Goal: Use online tool/utility: Utilize a website feature to perform a specific function

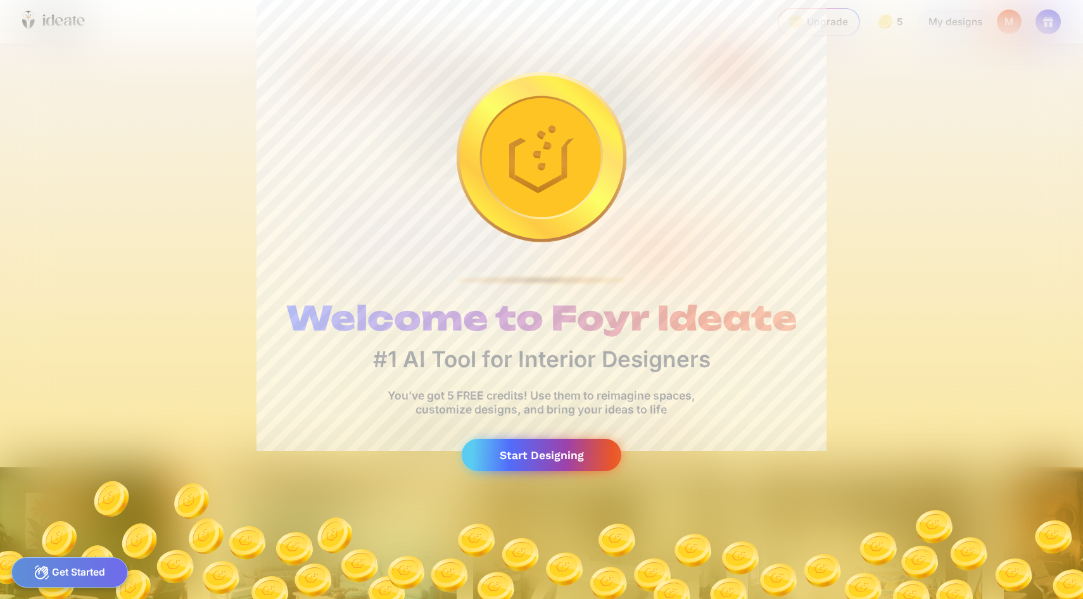
click at [515, 439] on div "Start Designing" at bounding box center [542, 455] width 160 height 32
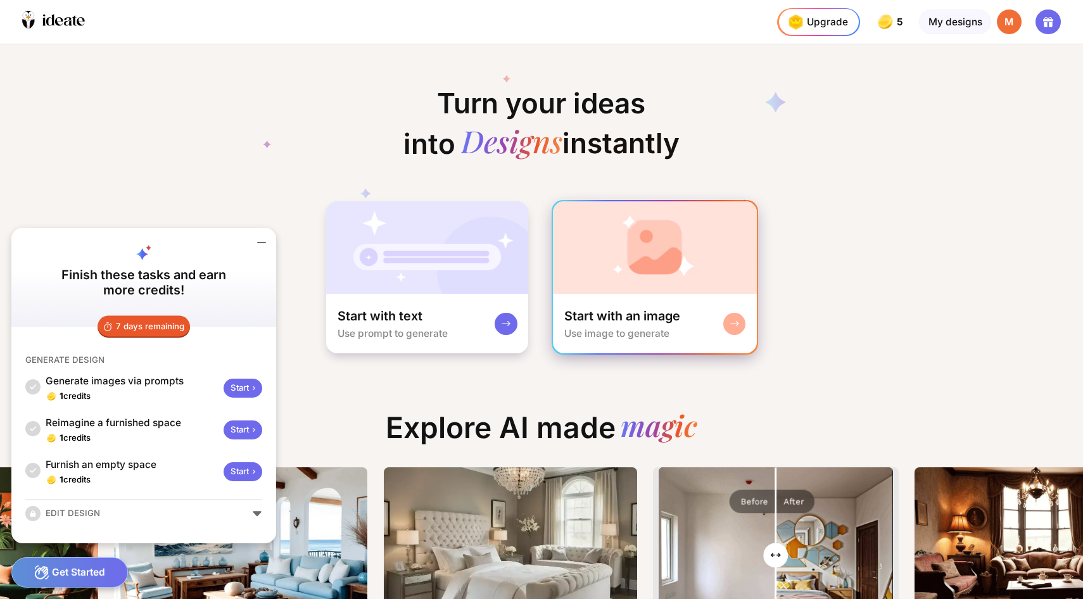
click at [628, 246] on img at bounding box center [654, 247] width 203 height 92
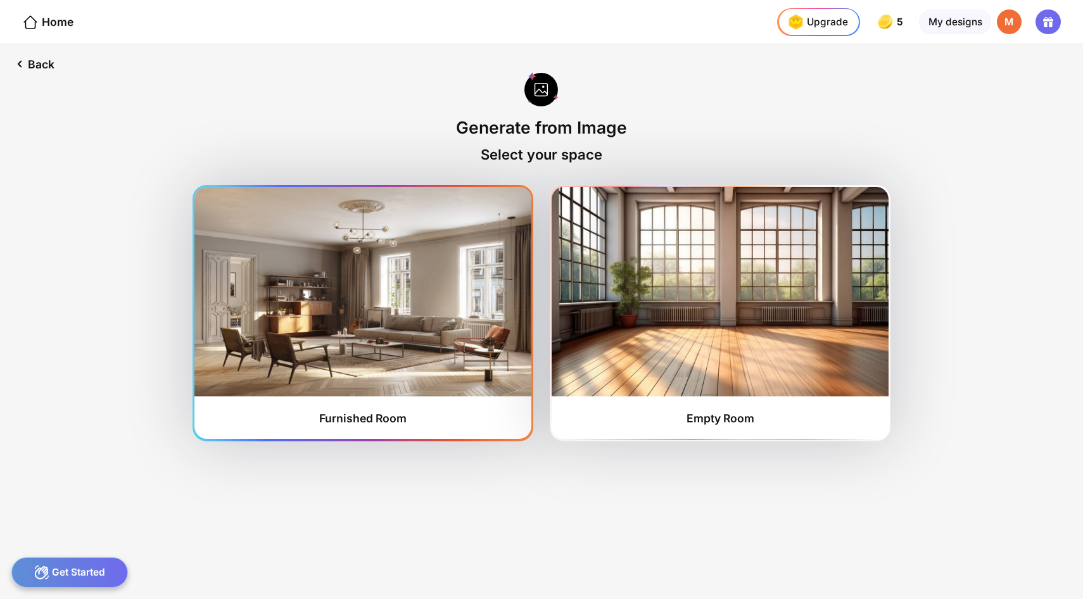
click at [475, 295] on img at bounding box center [362, 291] width 336 height 209
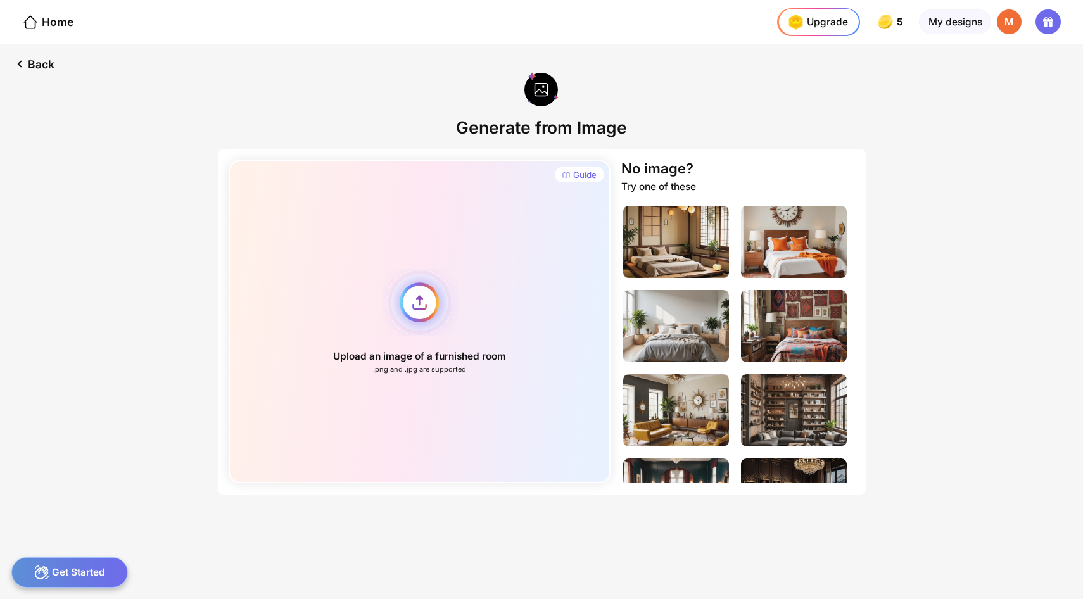
click at [426, 289] on div "Upload an image of a furnished room .png and .jpg are supported" at bounding box center [420, 321] width 382 height 323
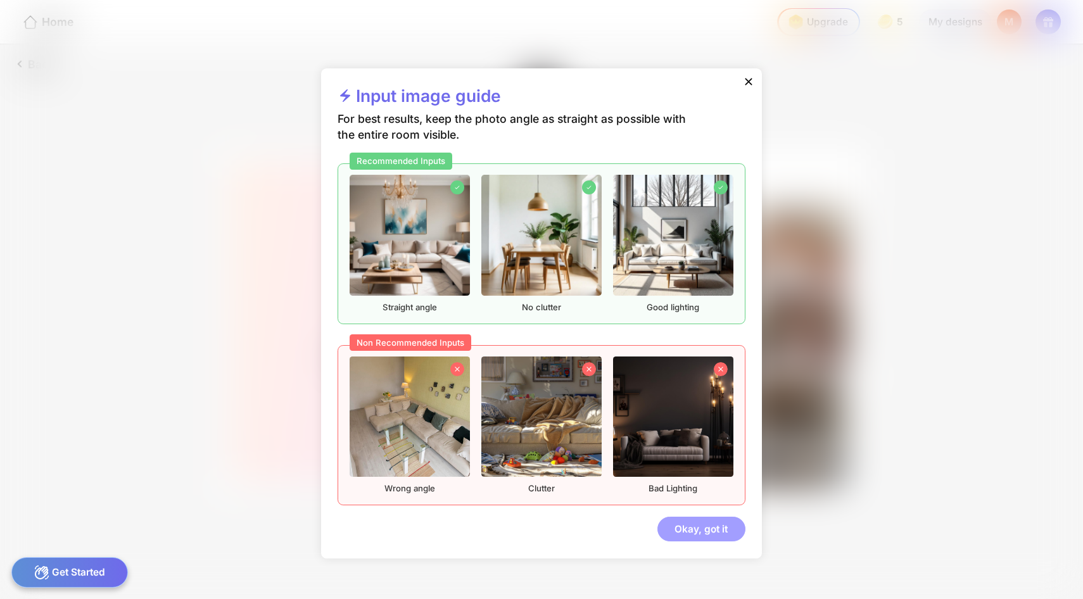
click at [669, 517] on div "Okay, got it" at bounding box center [702, 529] width 88 height 25
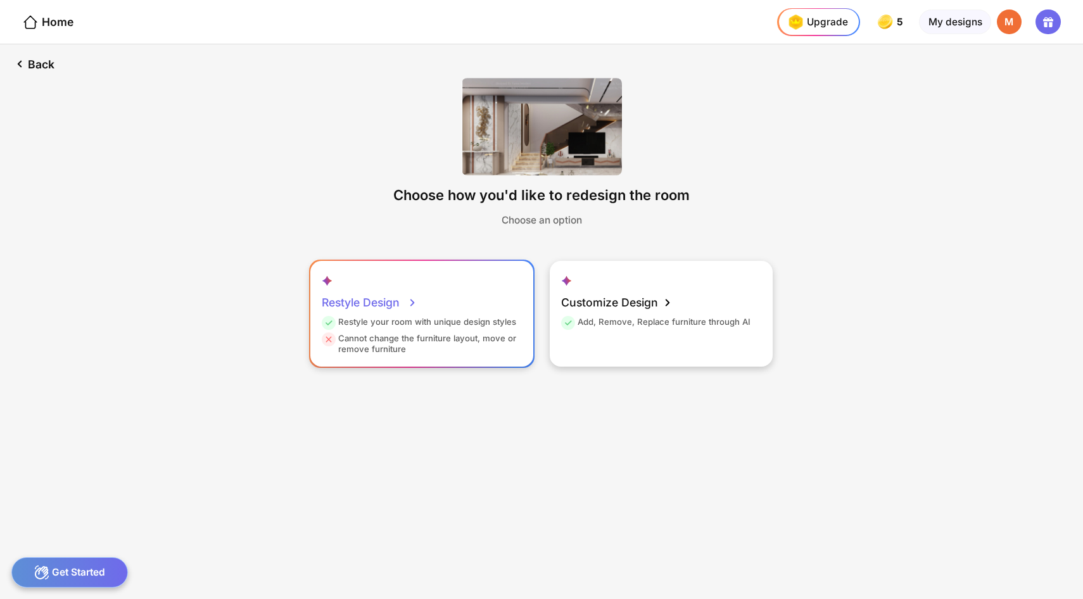
click at [490, 333] on div "Cannot change the furniture layout, move or remove furniture" at bounding box center [420, 344] width 197 height 22
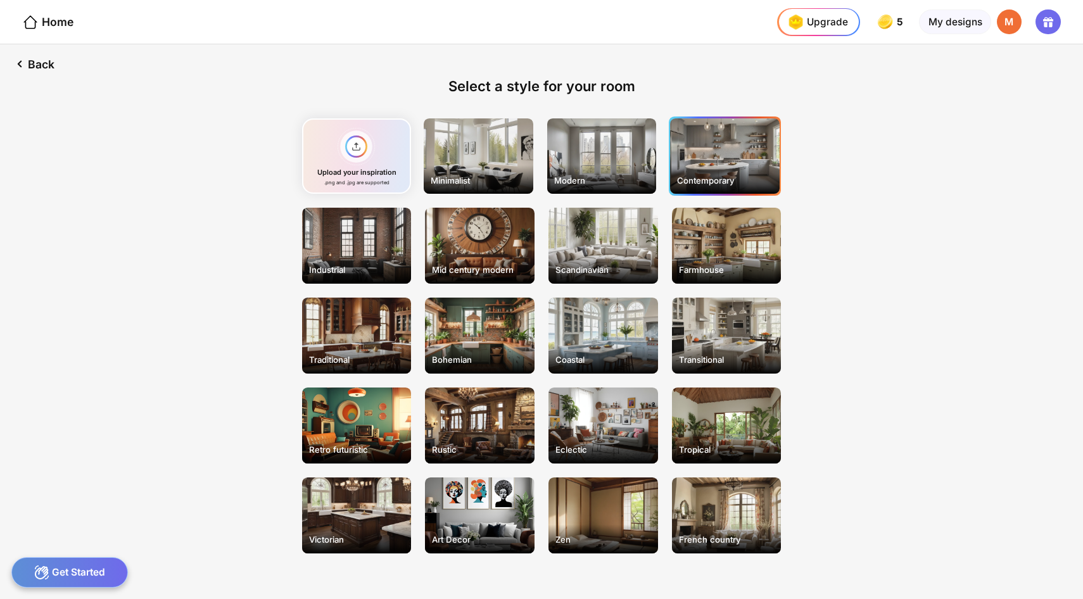
click at [670, 151] on div "Contemporary" at bounding box center [725, 156] width 110 height 76
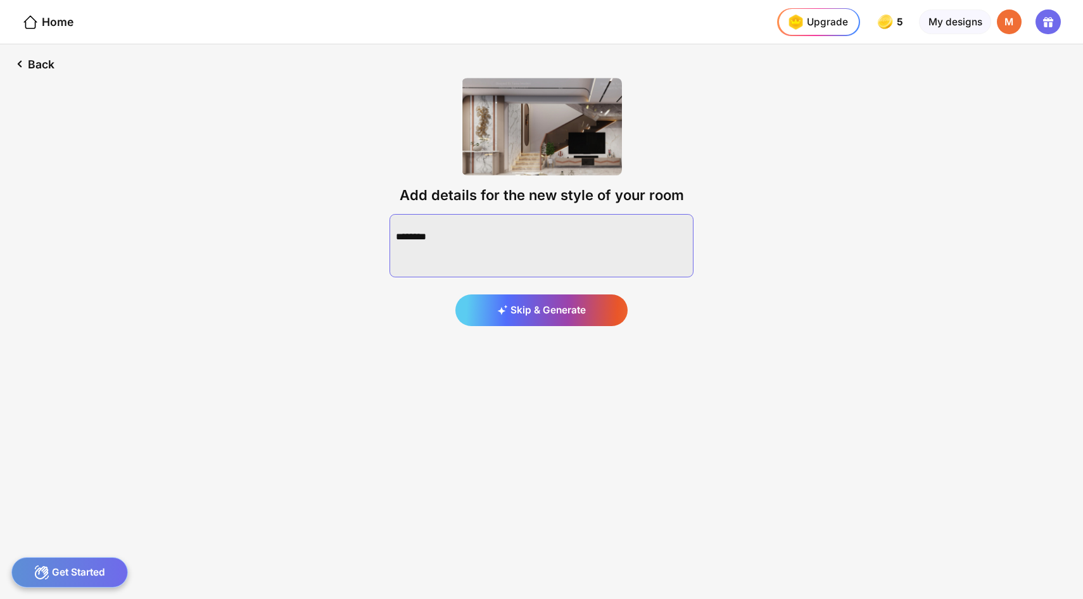
click at [512, 221] on textarea at bounding box center [542, 245] width 304 height 63
drag, startPoint x: 425, startPoint y: 222, endPoint x: 389, endPoint y: 222, distance: 36.1
click at [390, 222] on textarea at bounding box center [542, 245] width 304 height 63
click at [462, 216] on textarea at bounding box center [542, 245] width 304 height 63
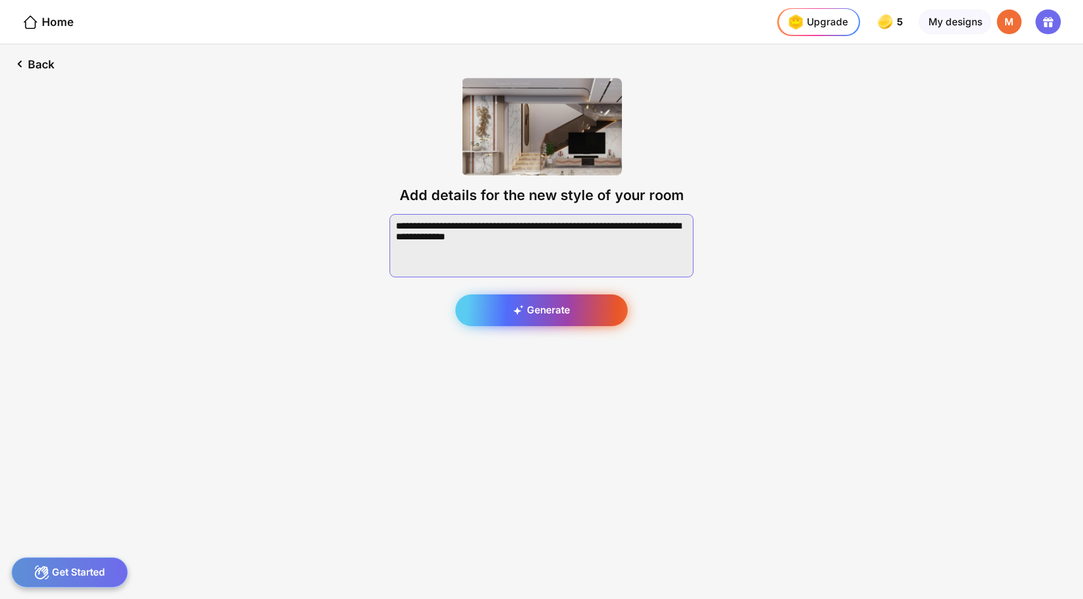
type textarea "**********"
click at [513, 295] on div "Generate" at bounding box center [541, 311] width 173 height 32
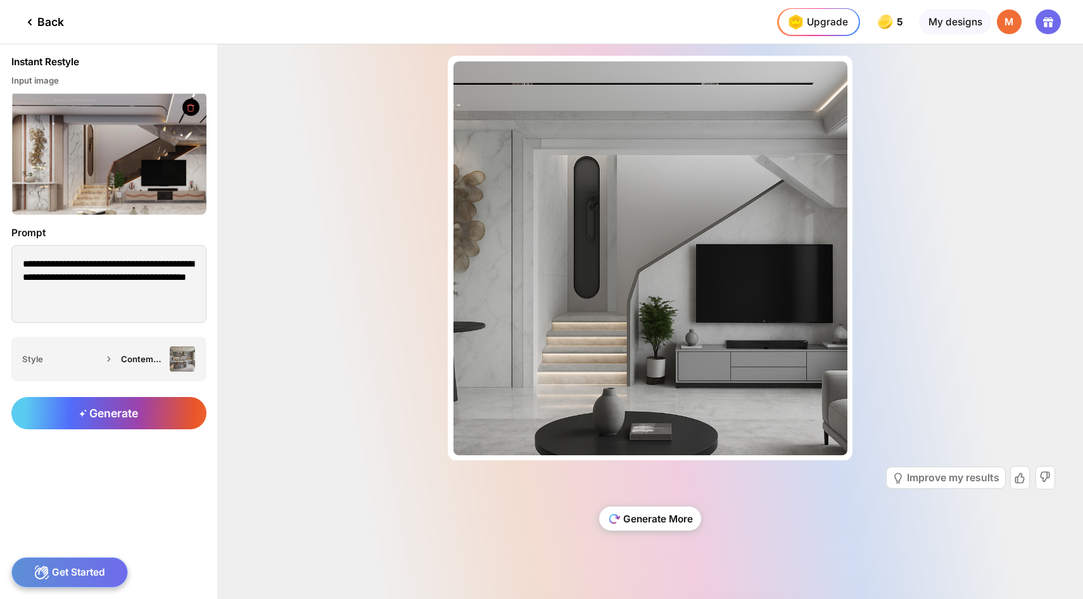
click at [639, 526] on div "Generate More" at bounding box center [650, 519] width 103 height 25
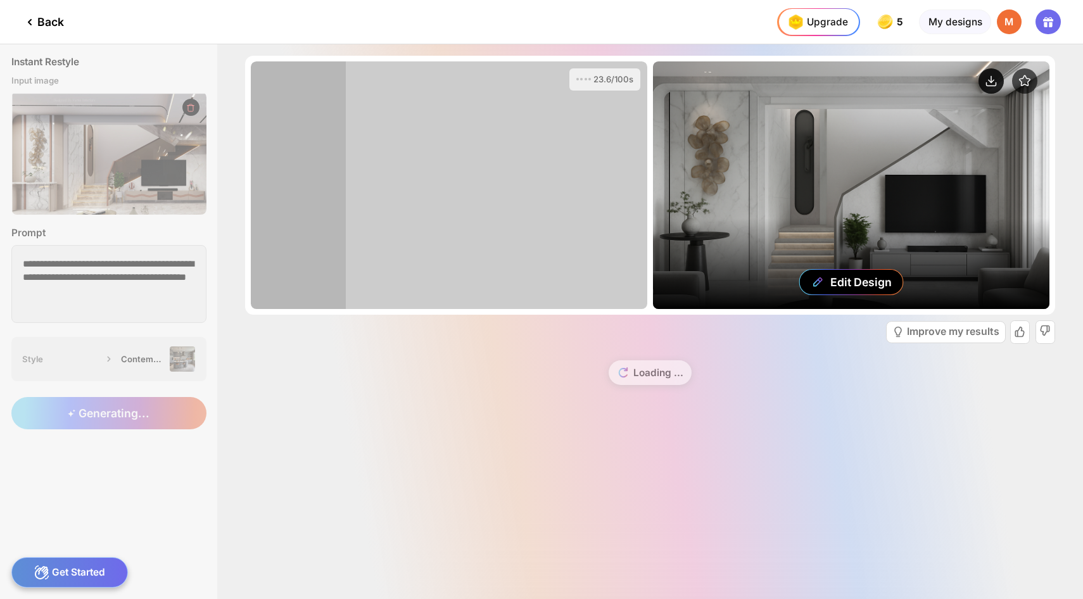
click at [1004, 73] on circle at bounding box center [991, 80] width 25 height 25
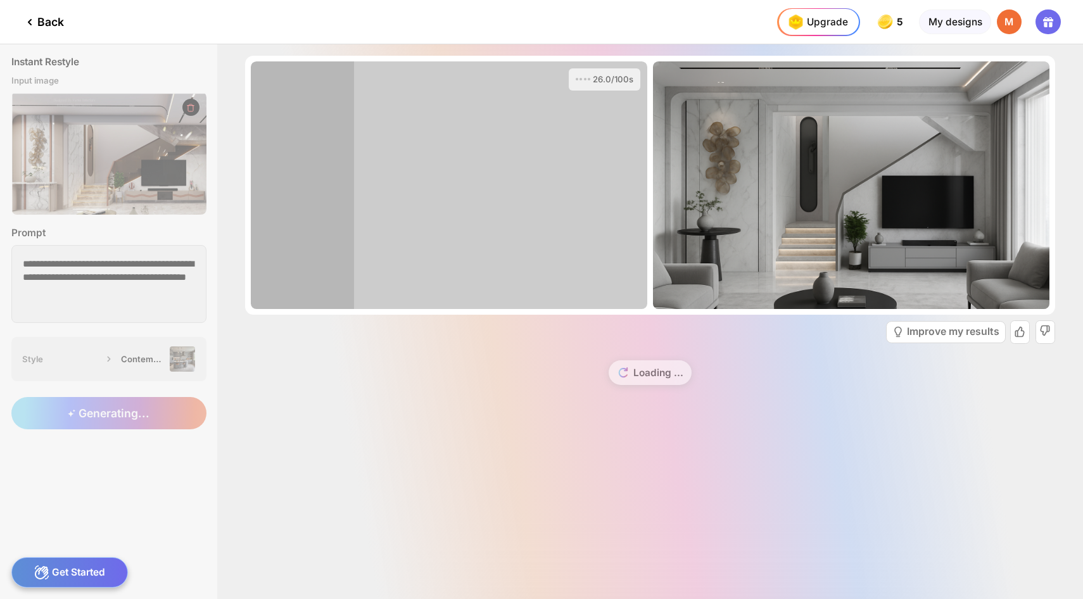
click at [877, 6] on div "Upgrade 5 5 5 5 credits left Upgrade My designs M" at bounding box center [930, 22] width 306 height 44
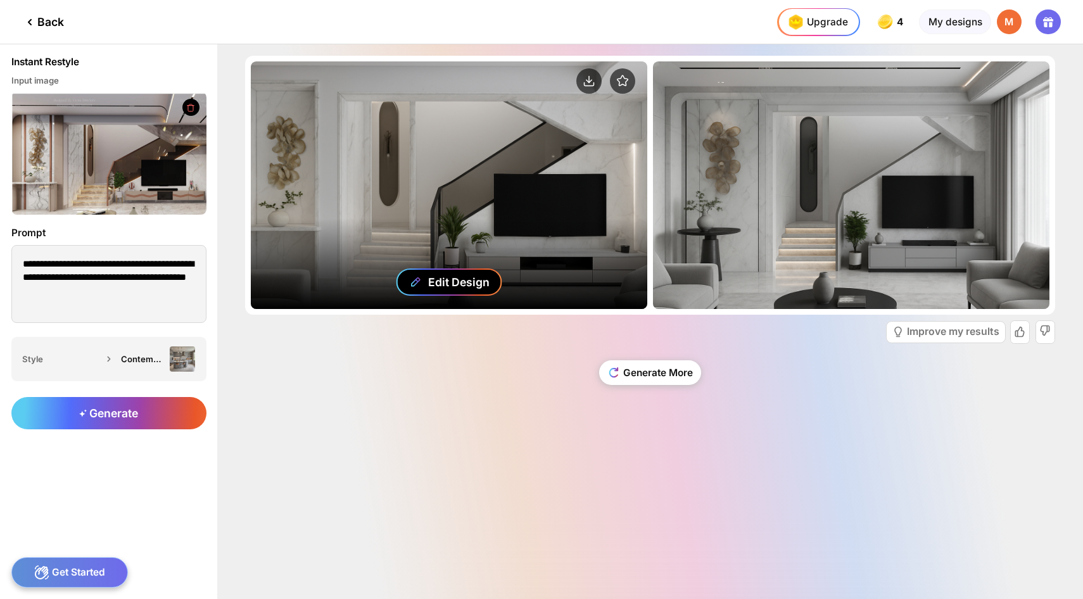
click at [428, 288] on div "Edit Design" at bounding box center [458, 282] width 61 height 13
